Goal: Transaction & Acquisition: Subscribe to service/newsletter

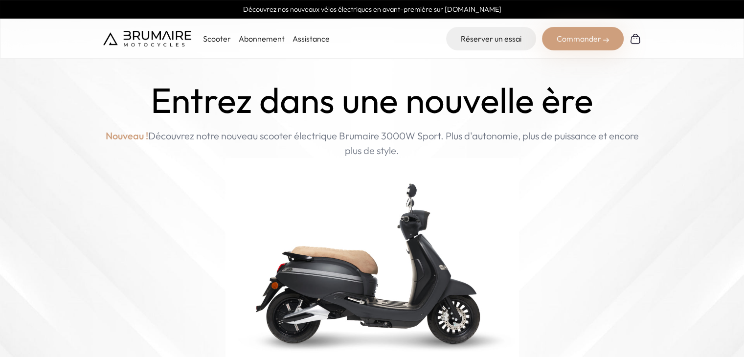
click at [297, 42] on link "Assistance" at bounding box center [311, 39] width 37 height 10
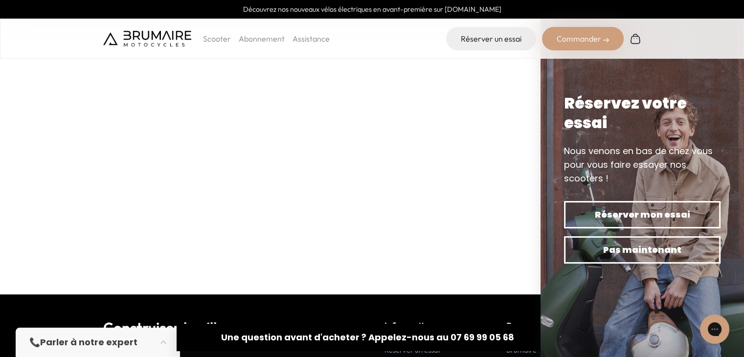
scroll to position [139, 0]
click at [149, 339] on div "📞 Parler à notre expert" at bounding box center [98, 342] width 164 height 29
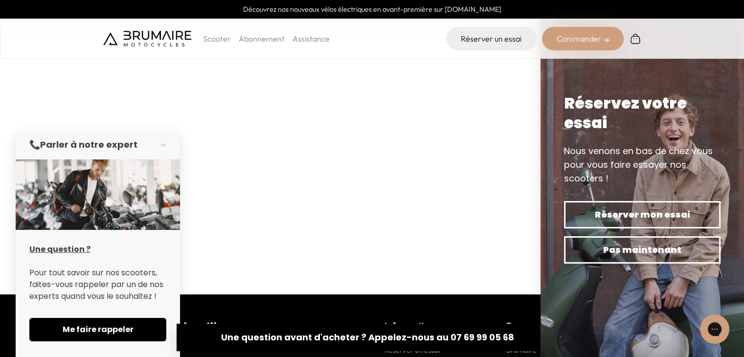
click at [303, 37] on link "Assistance" at bounding box center [311, 39] width 37 height 10
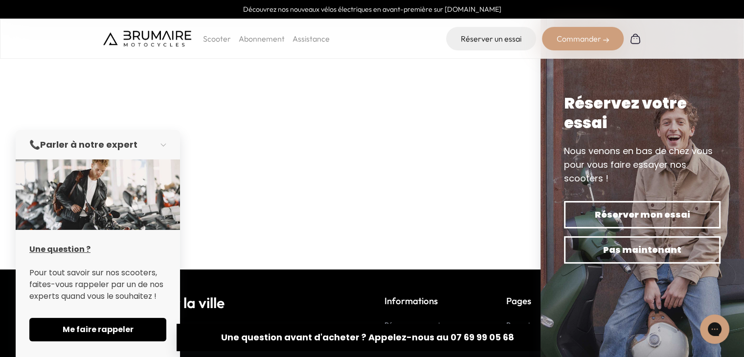
scroll to position [264, 0]
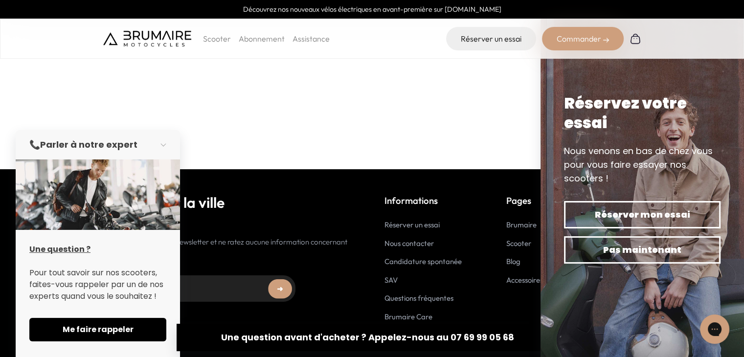
click at [209, 39] on p "Scooter" at bounding box center [217, 39] width 28 height 12
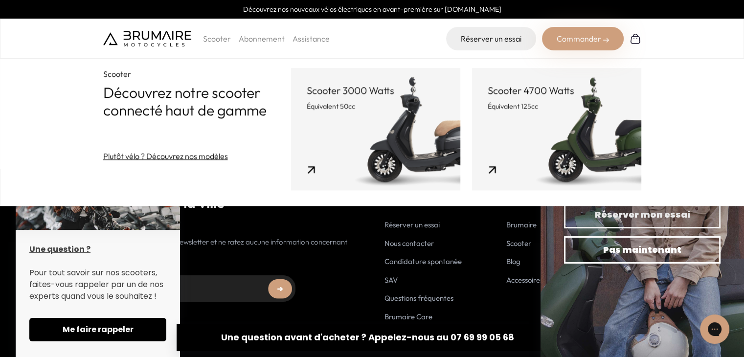
click at [264, 38] on link "Abonnement" at bounding box center [262, 39] width 46 height 10
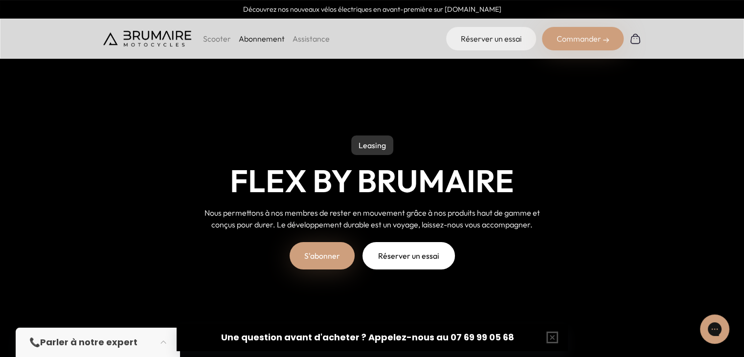
click at [321, 257] on link "S'abonner" at bounding box center [322, 255] width 65 height 27
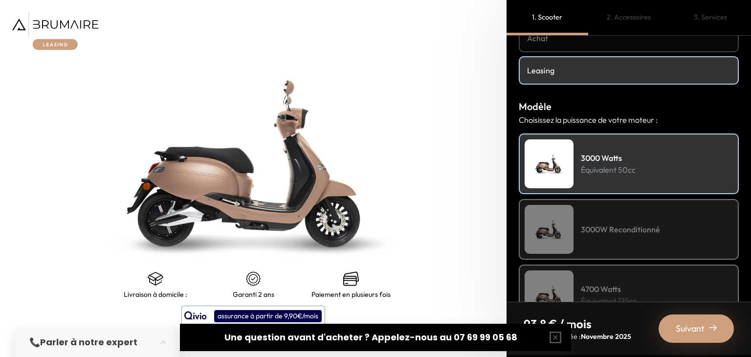
scroll to position [61, 0]
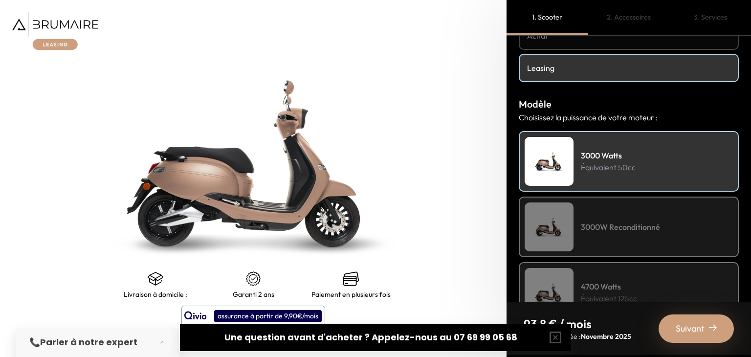
click at [560, 337] on button "button" at bounding box center [555, 337] width 31 height 31
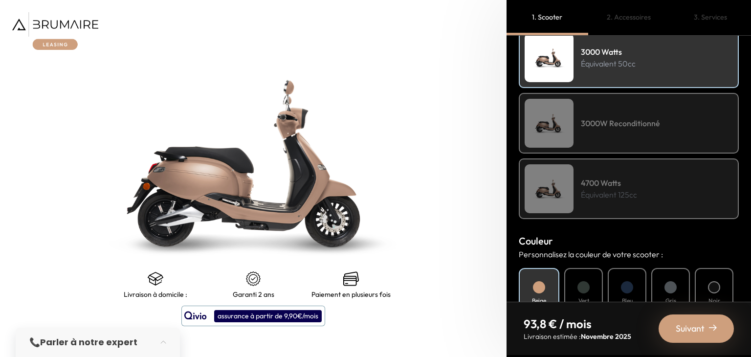
scroll to position [164, 0]
click at [318, 203] on img at bounding box center [253, 163] width 633 height 447
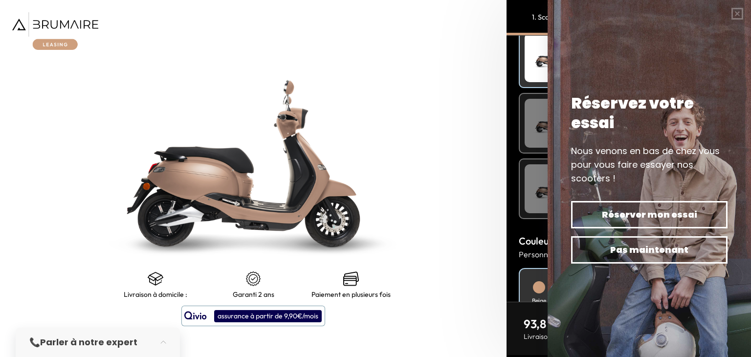
click at [577, 296] on img at bounding box center [649, 178] width 203 height 357
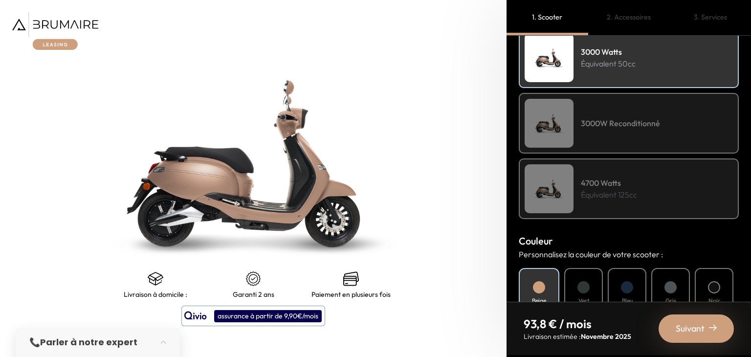
click at [198, 113] on img at bounding box center [253, 163] width 633 height 447
click at [213, 167] on img at bounding box center [253, 163] width 633 height 447
click at [45, 44] on img at bounding box center [55, 31] width 86 height 38
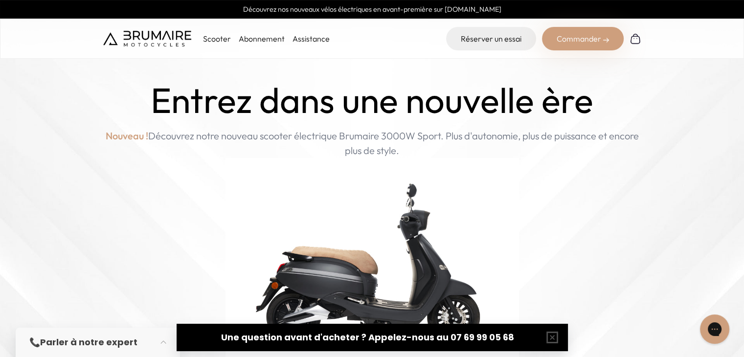
click at [259, 37] on link "Abonnement" at bounding box center [262, 39] width 46 height 10
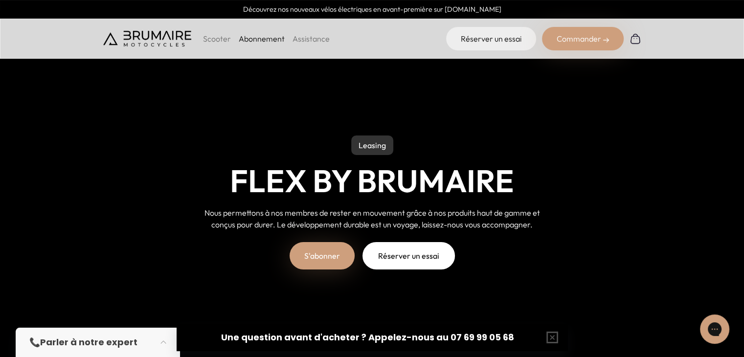
click at [293, 264] on div "S'abonner Réserver un essai" at bounding box center [372, 255] width 165 height 27
click at [313, 259] on link "S'abonner" at bounding box center [322, 255] width 65 height 27
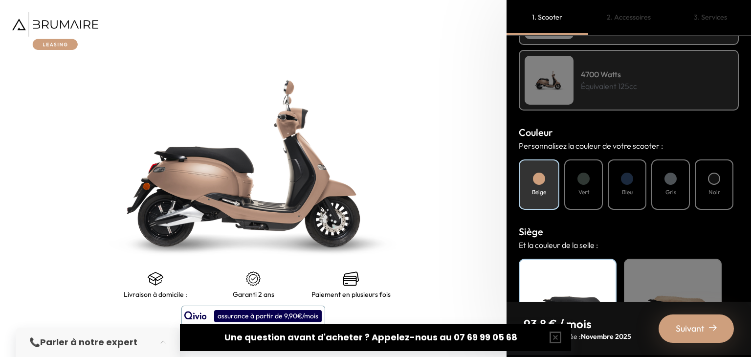
scroll to position [279, 0]
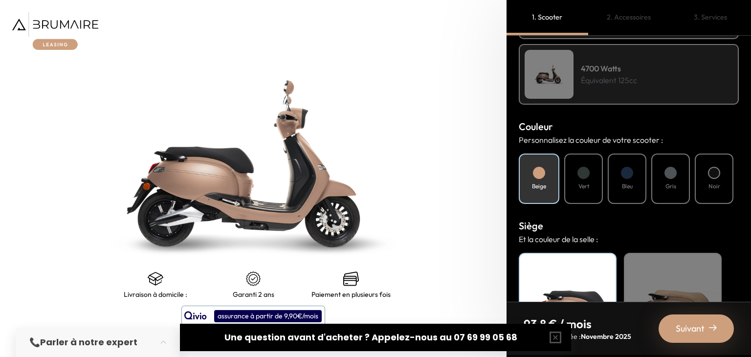
click at [580, 182] on h4 "Vert" at bounding box center [584, 186] width 11 height 9
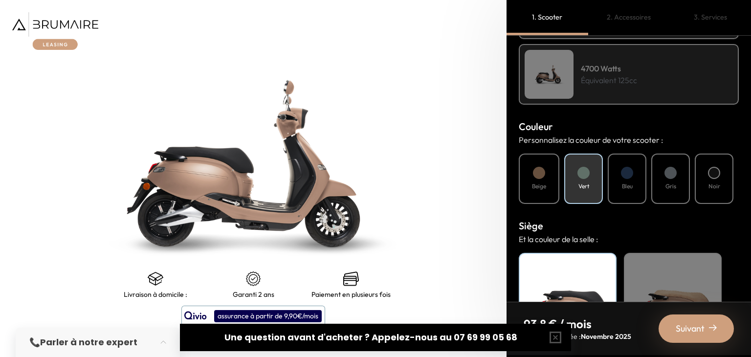
click at [616, 181] on div "Bleu" at bounding box center [627, 179] width 39 height 50
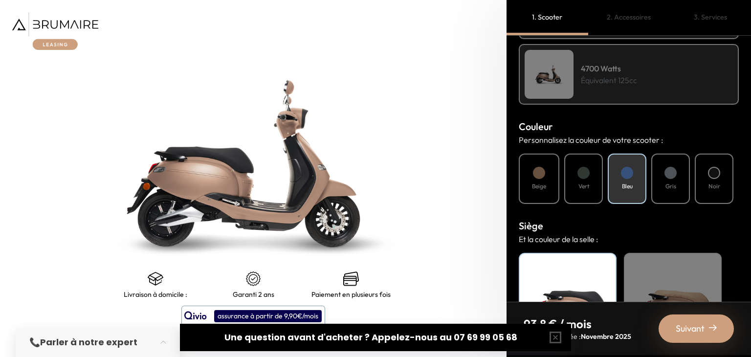
click at [679, 186] on div "Gris" at bounding box center [671, 179] width 39 height 50
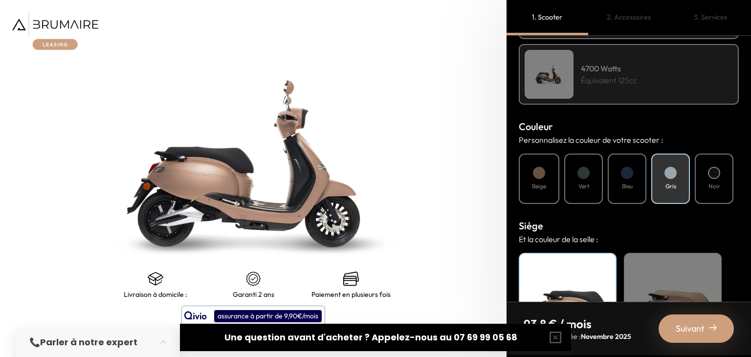
click at [724, 189] on div "Noir" at bounding box center [714, 179] width 39 height 50
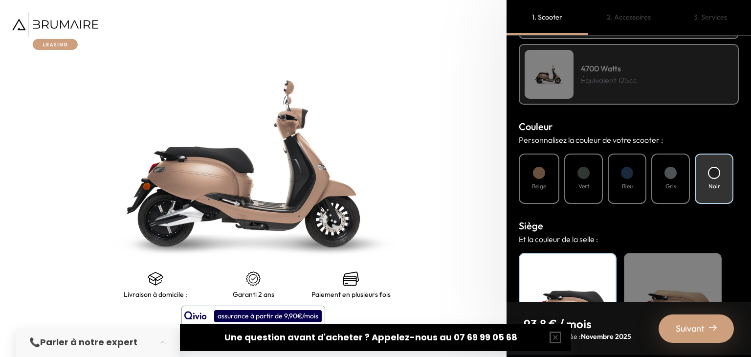
click at [677, 184] on div "Gris" at bounding box center [671, 179] width 39 height 50
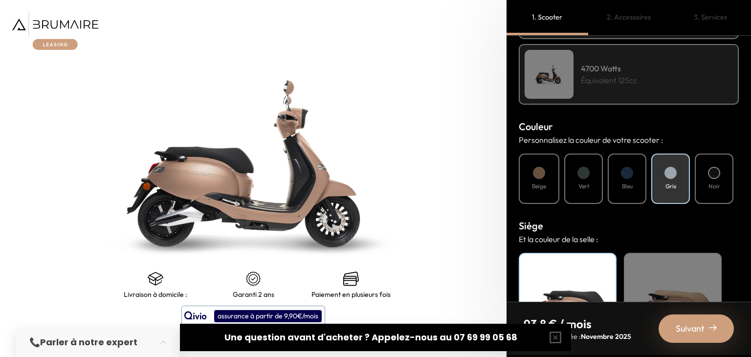
click at [631, 182] on h4 "Bleu" at bounding box center [627, 186] width 11 height 9
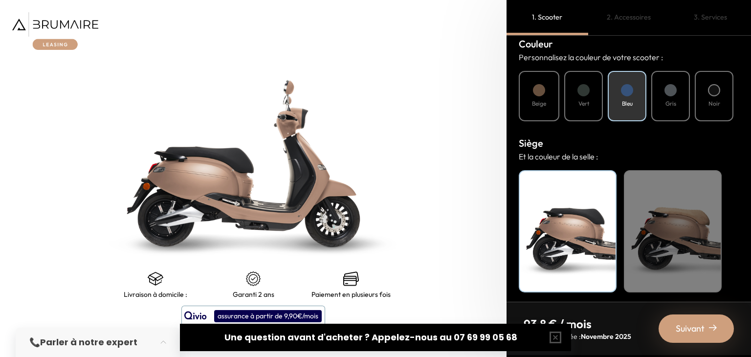
scroll to position [362, 0]
click at [619, 79] on div "Bleu" at bounding box center [627, 95] width 39 height 50
click at [697, 333] on span "Suivant" at bounding box center [690, 329] width 29 height 14
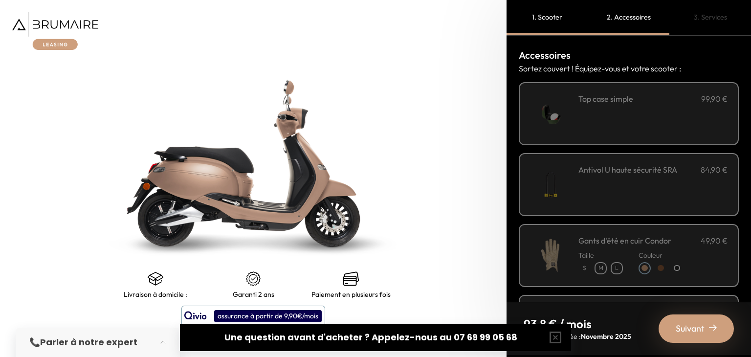
click at [689, 334] on span "Suivant" at bounding box center [690, 329] width 29 height 14
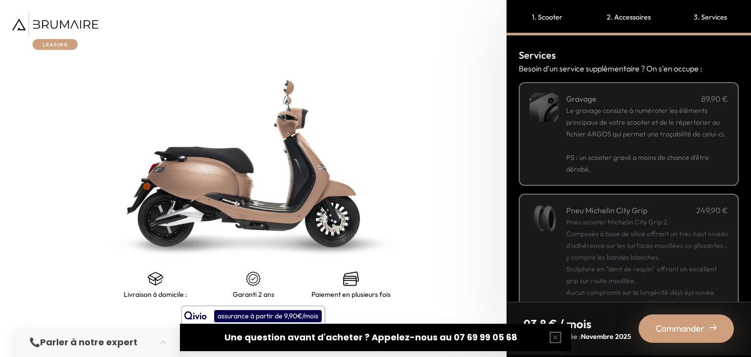
click at [687, 329] on span "Commander" at bounding box center [680, 329] width 49 height 14
